Goal: Navigation & Orientation: Find specific page/section

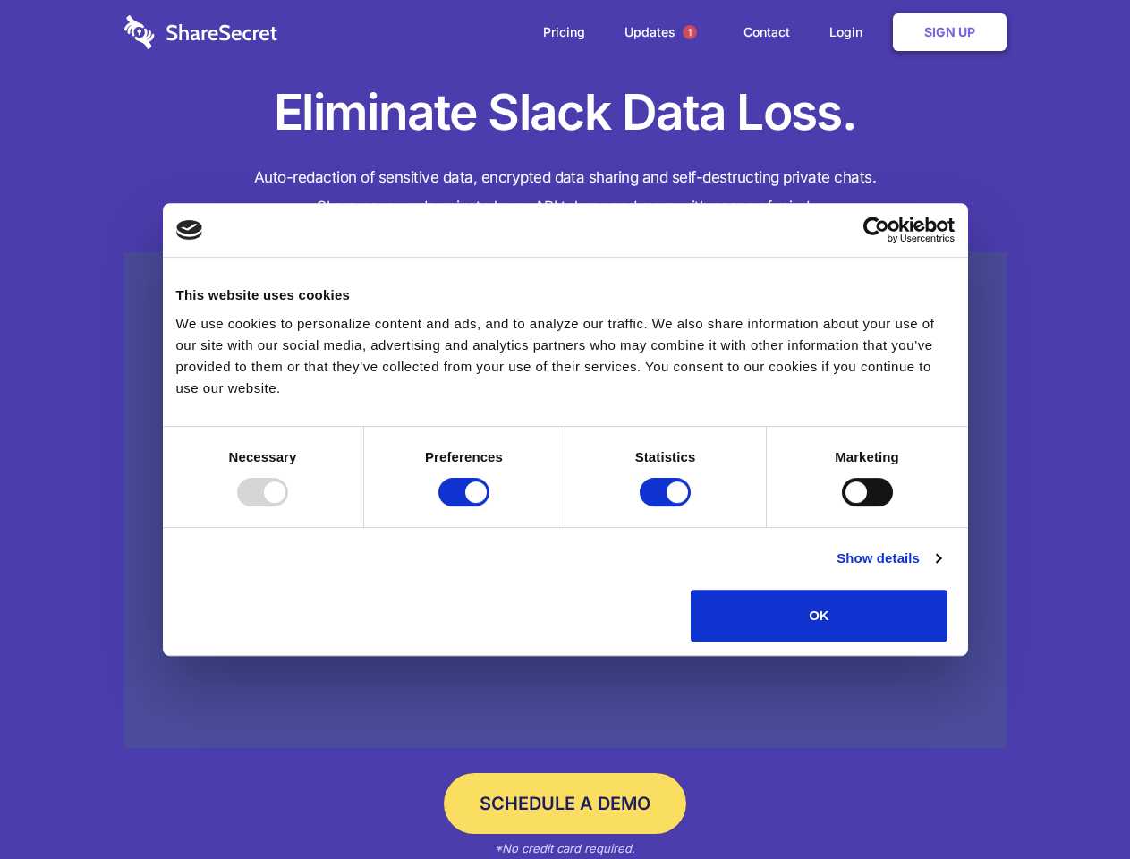
click at [288, 507] on div at bounding box center [262, 492] width 51 height 29
click at [490, 507] on input "Preferences" at bounding box center [464, 492] width 51 height 29
checkbox input "false"
click at [668, 507] on input "Statistics" at bounding box center [665, 492] width 51 height 29
checkbox input "false"
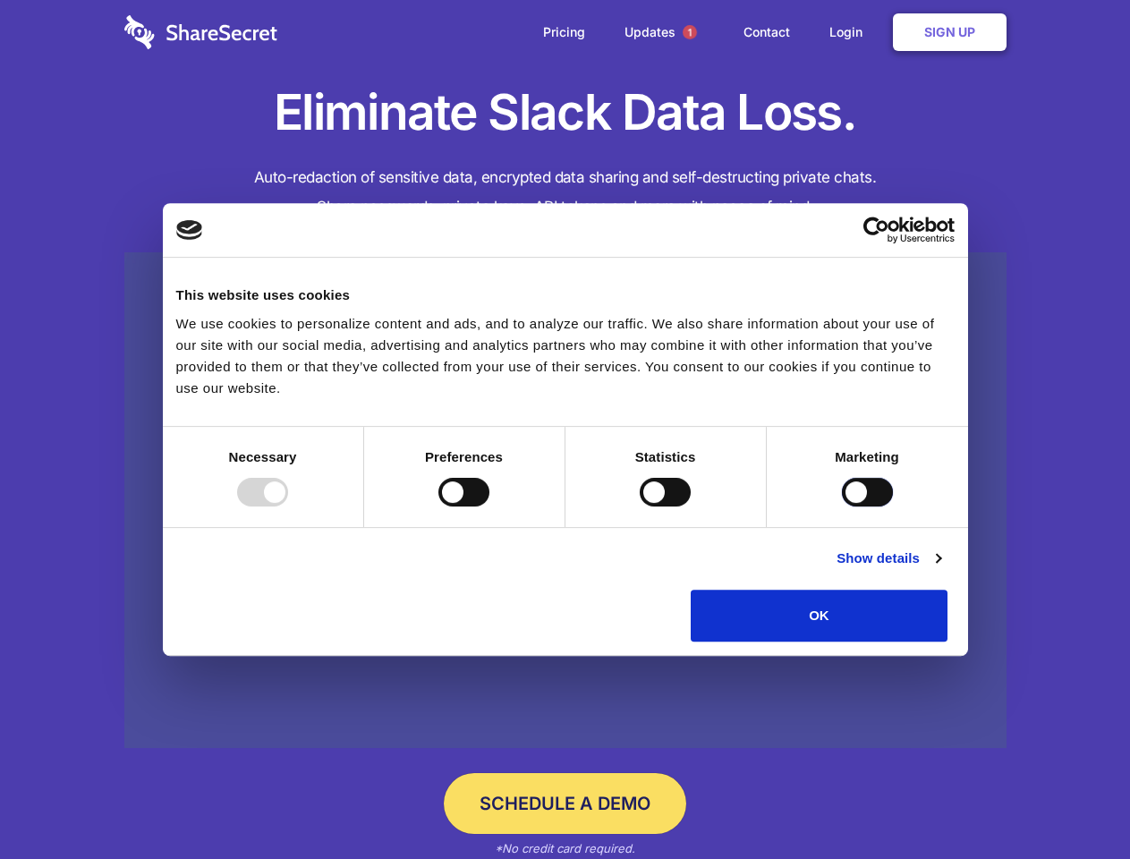
click at [842, 507] on input "Marketing" at bounding box center [867, 492] width 51 height 29
checkbox input "true"
click at [941, 569] on link "Show details" at bounding box center [889, 558] width 104 height 21
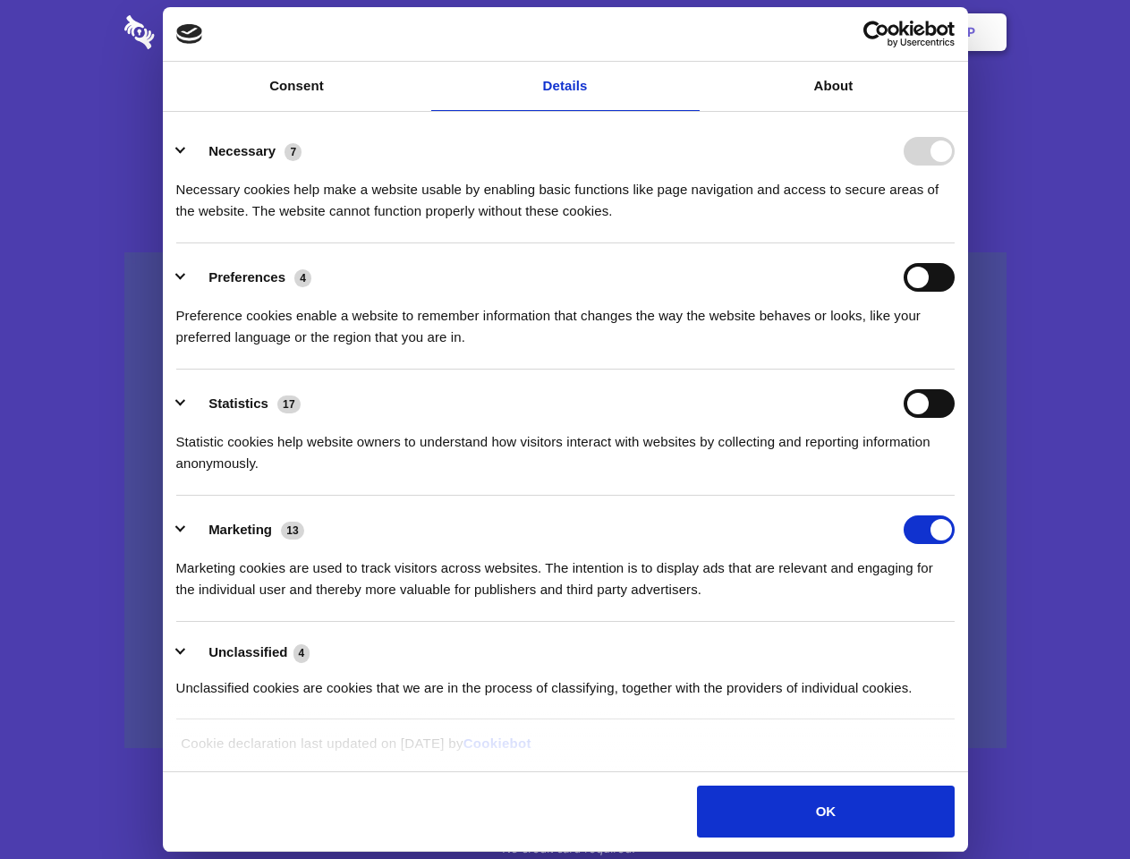
click at [955, 243] on li "Necessary 7 Necessary cookies help make a website usable by enabling basic func…" at bounding box center [565, 180] width 779 height 126
click at [689, 32] on span "1" at bounding box center [690, 32] width 14 height 14
